Goal: Information Seeking & Learning: Learn about a topic

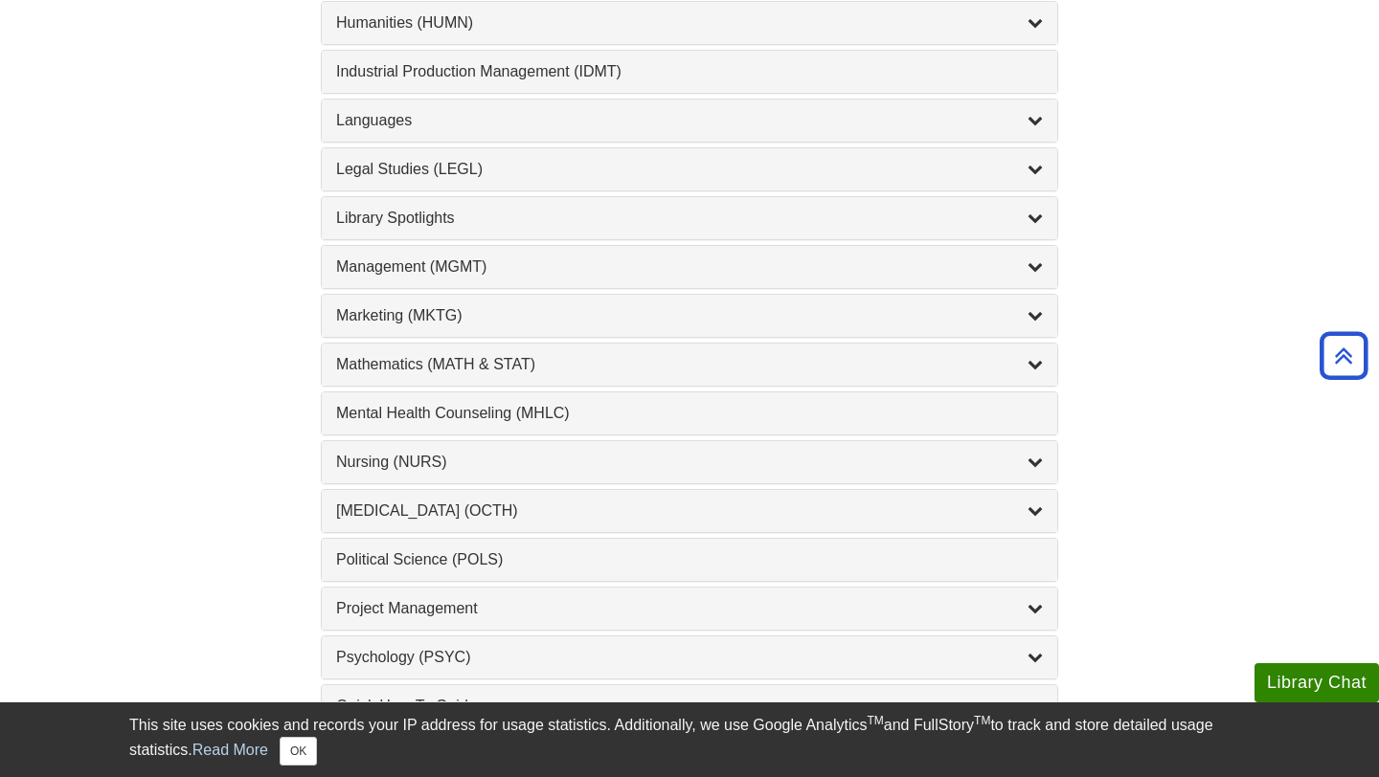
scroll to position [1536, 0]
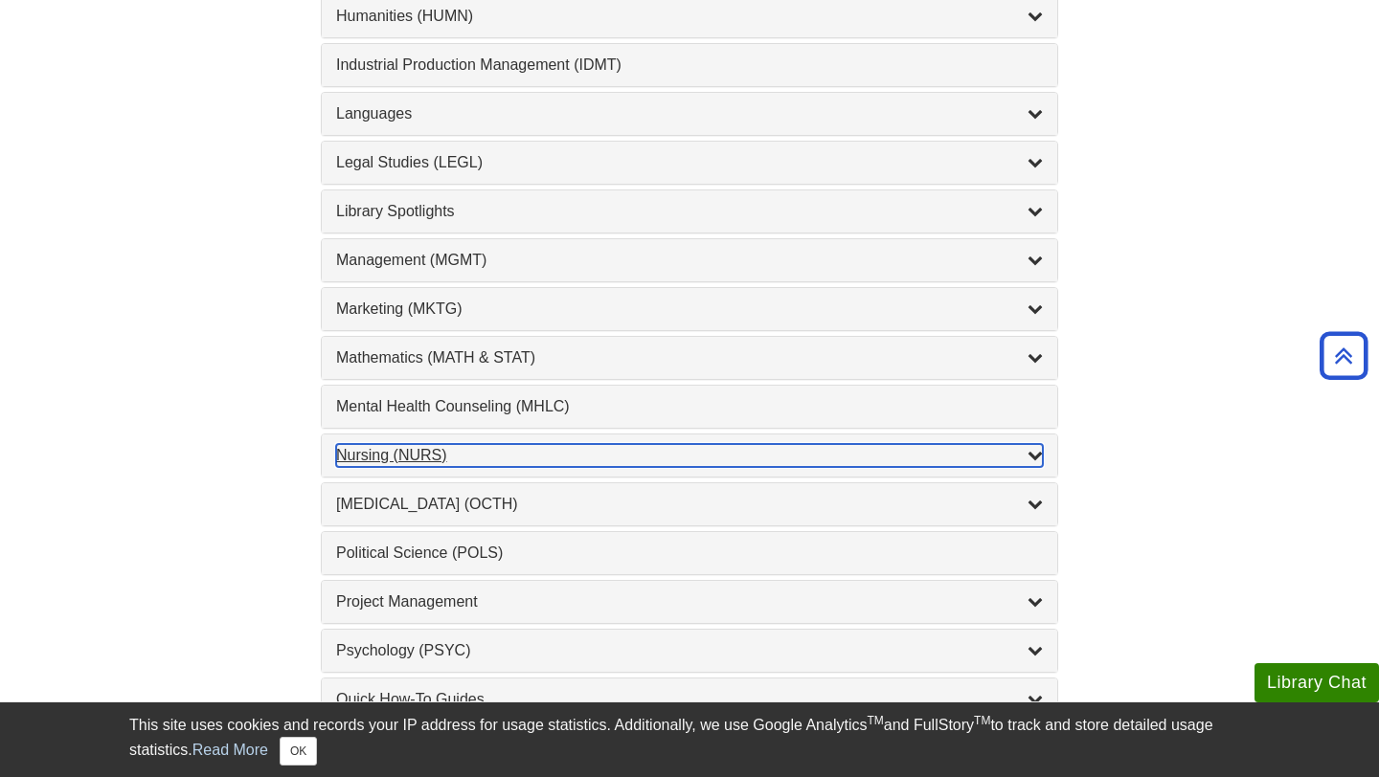
click at [570, 454] on div "Nursing (NURS) , 14 guides" at bounding box center [689, 455] width 707 height 23
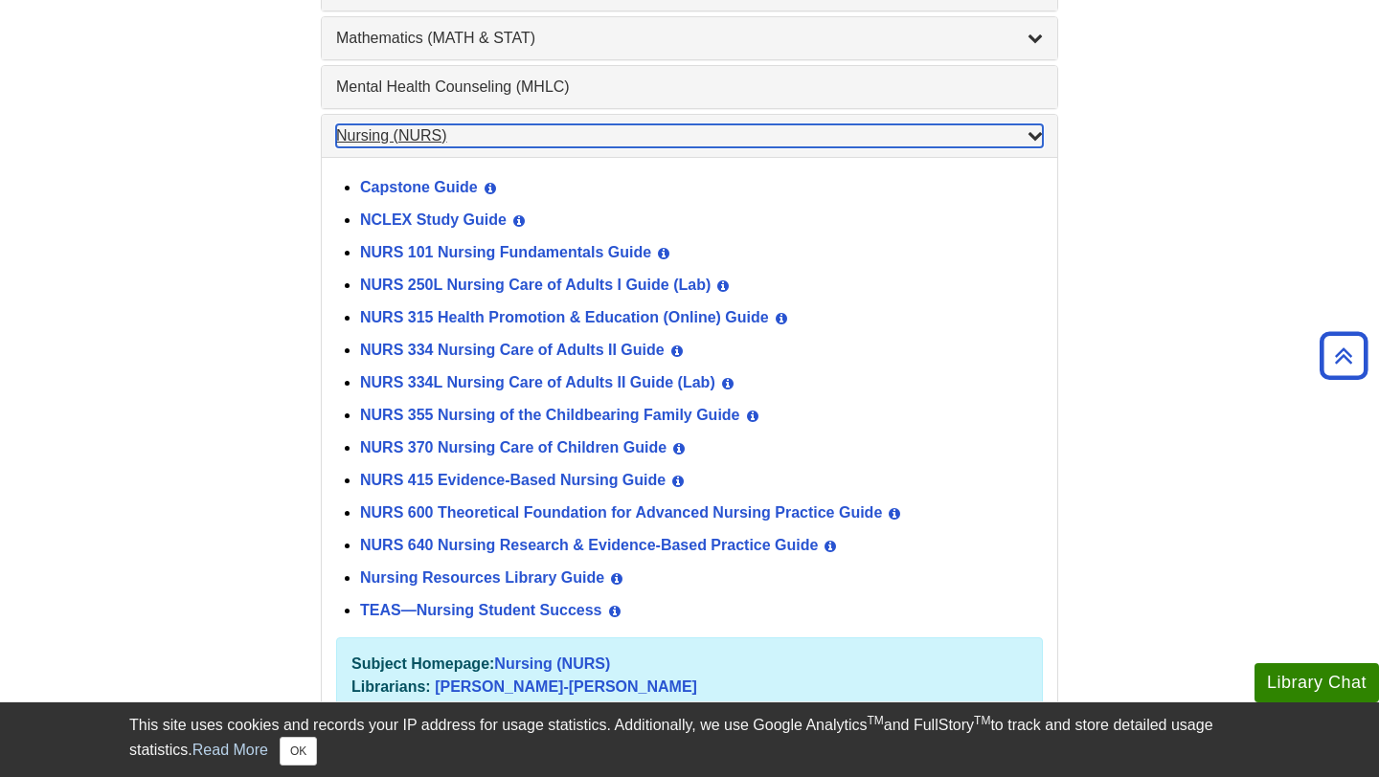
scroll to position [1862, 0]
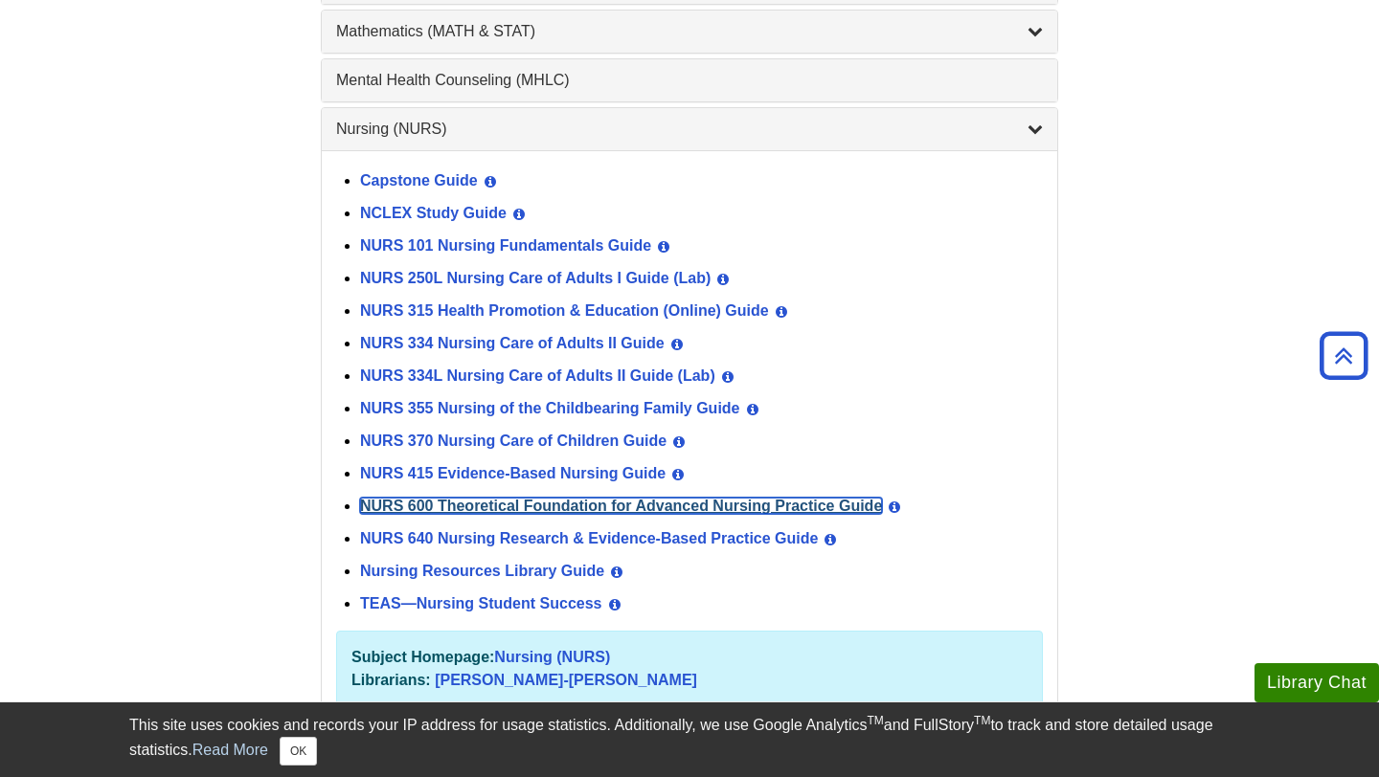
click at [586, 506] on link "NURS 600 Theoretical Foundation for Advanced Nursing Practice Guide" at bounding box center [621, 506] width 522 height 16
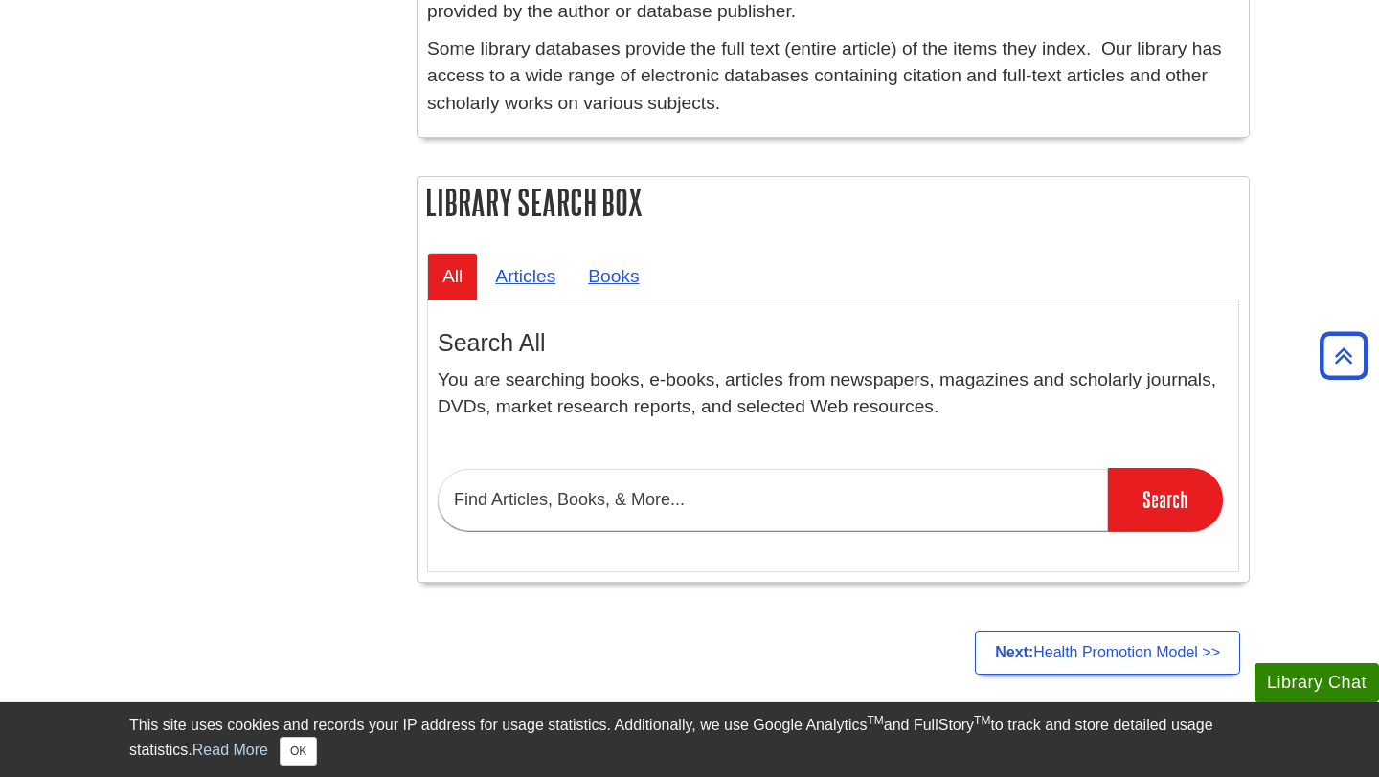
scroll to position [1405, 0]
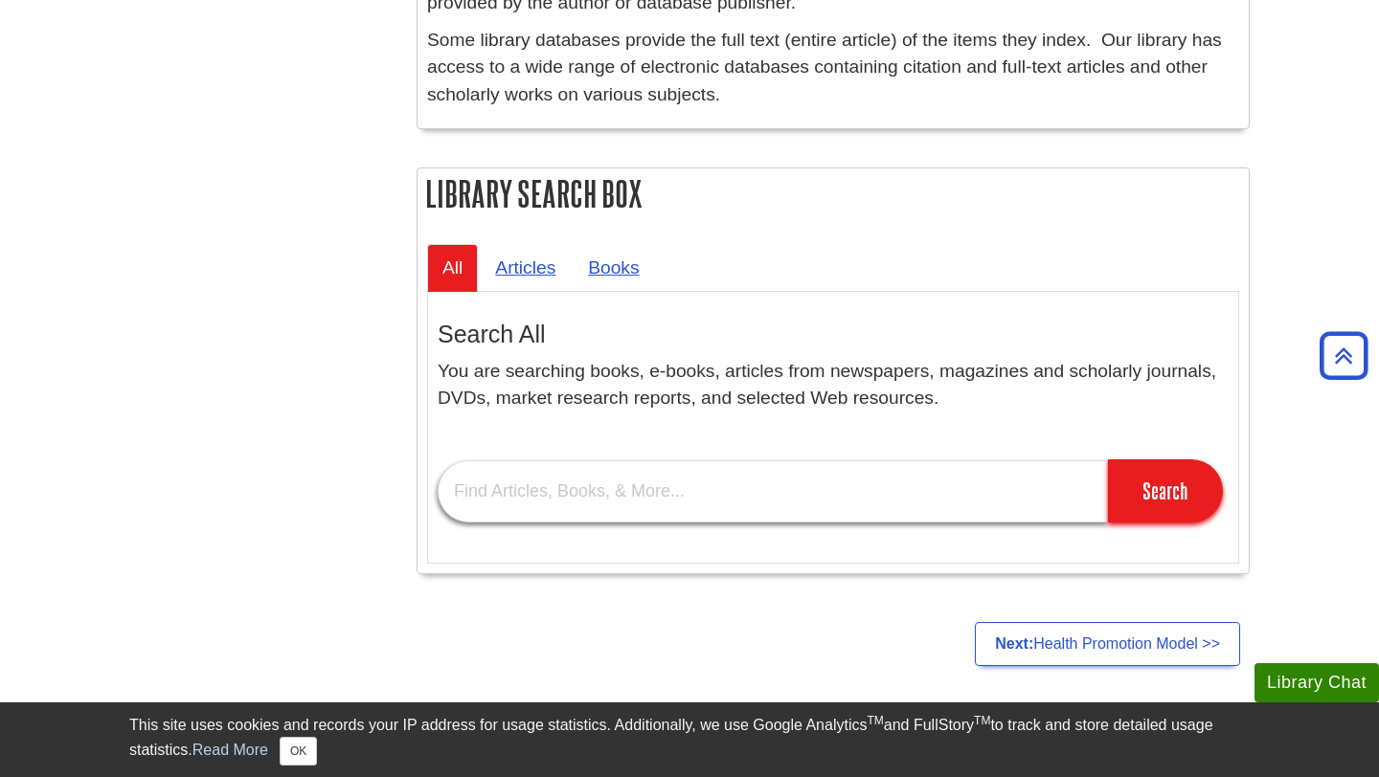
click at [574, 490] on input "text" at bounding box center [773, 492] width 670 height 62
paste input "Pender’s Health Promotion Model"
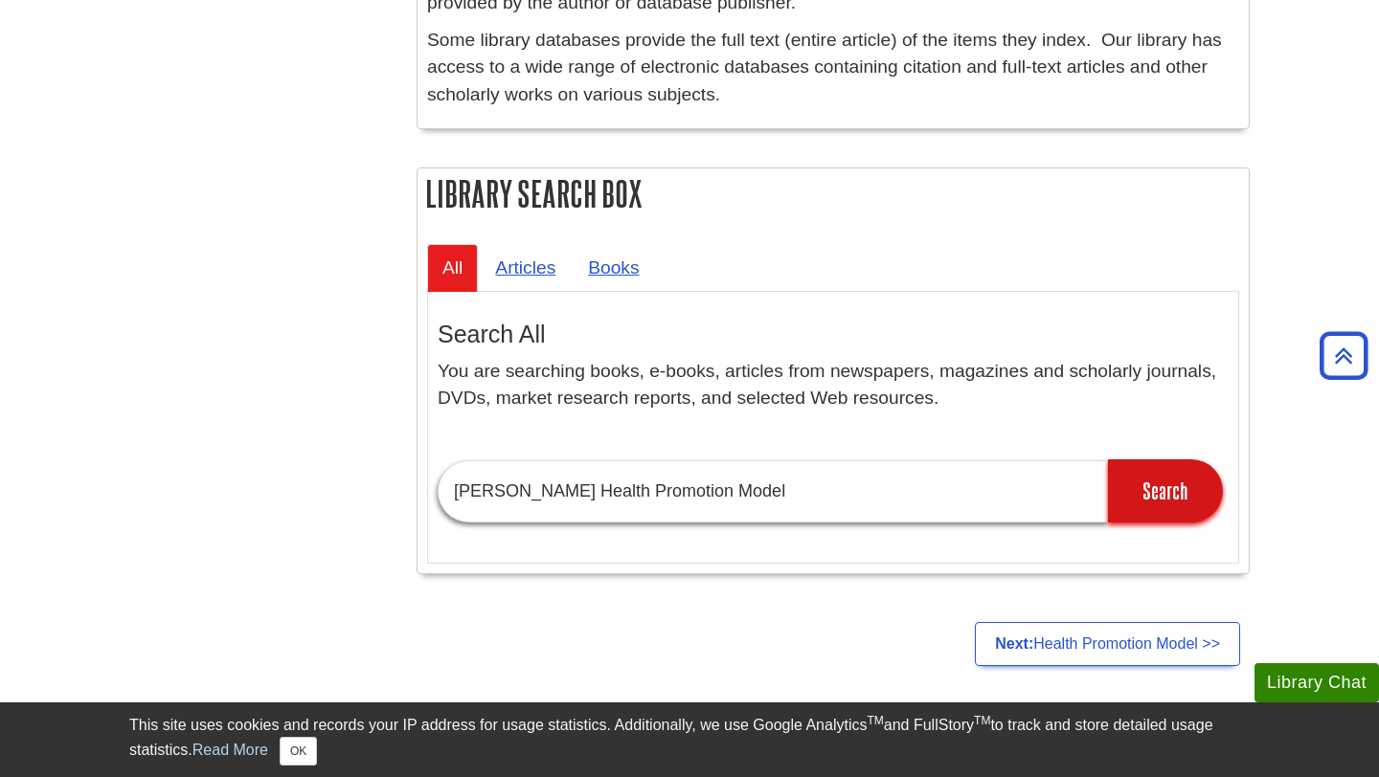
type input "Pender’s Health Promotion Model"
click at [1182, 498] on input "Search" at bounding box center [1165, 491] width 115 height 63
